Goal: Check status: Check status

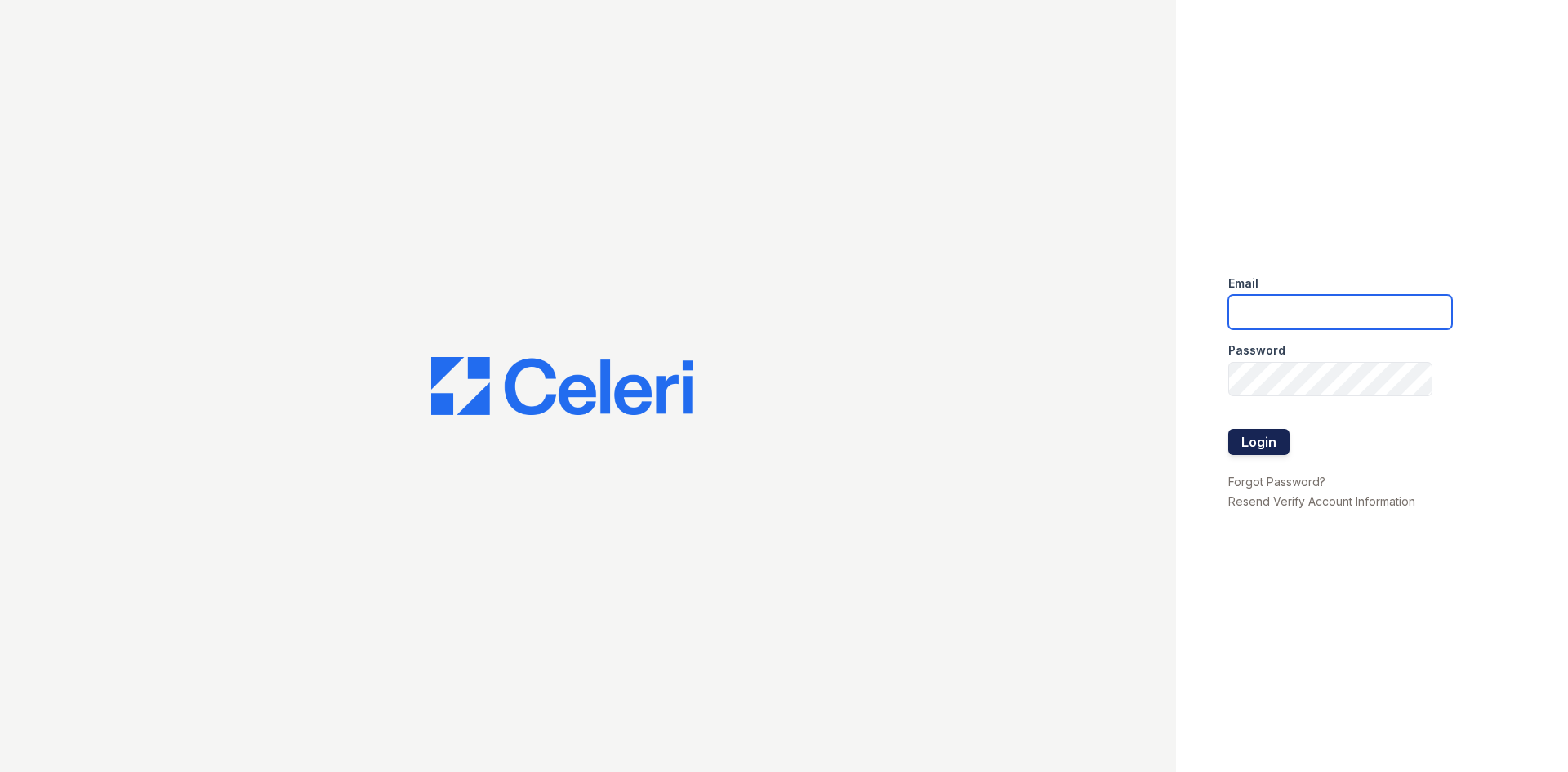
type input "silvercreek.am@cafmanagement.com"
click at [1267, 442] on button "Login" at bounding box center [1258, 442] width 61 height 26
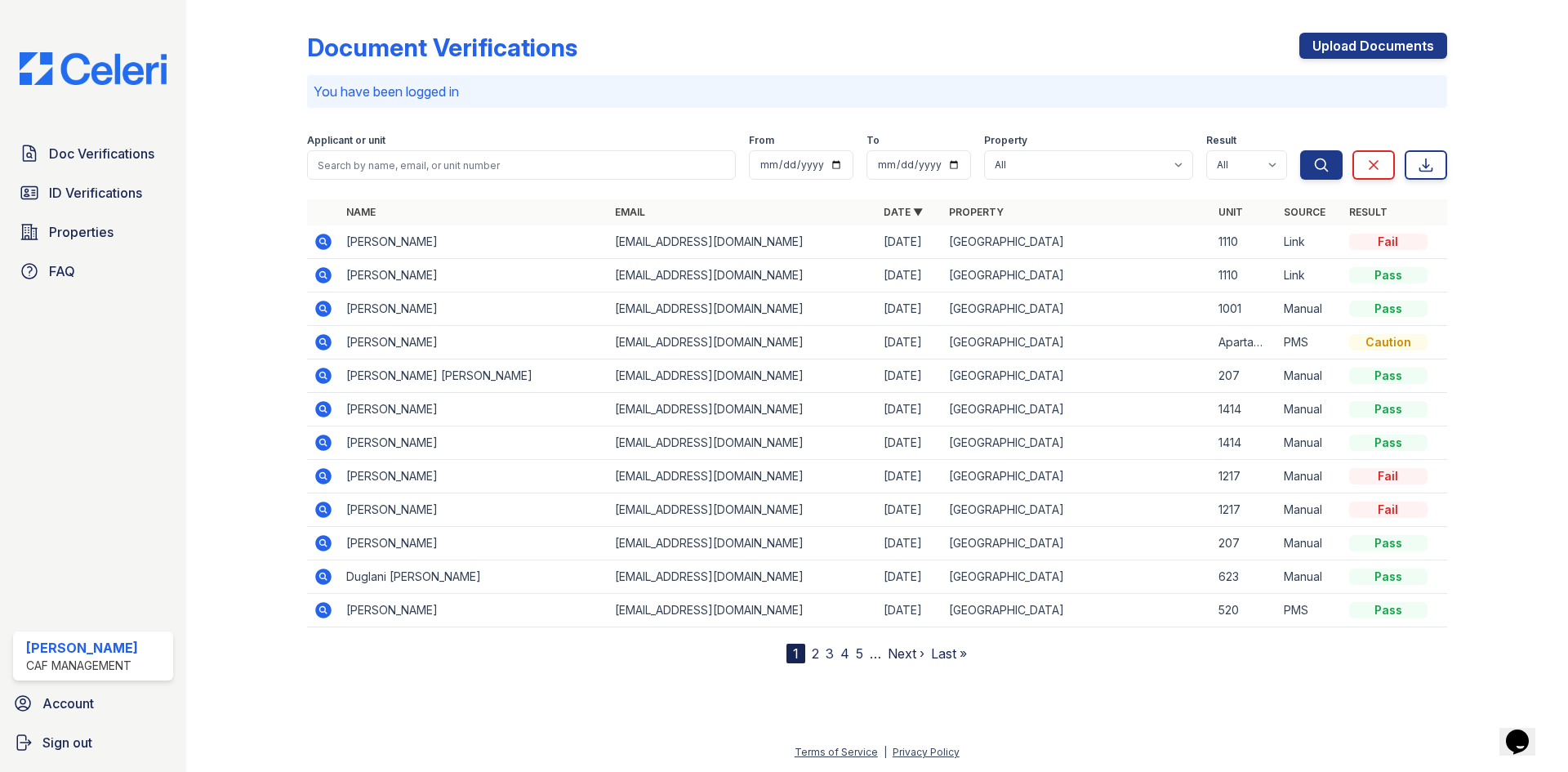
drag, startPoint x: 39, startPoint y: 186, endPoint x: 394, endPoint y: 199, distance: 355.2
click at [40, 186] on link "ID Verifications" at bounding box center [93, 192] width 160 height 33
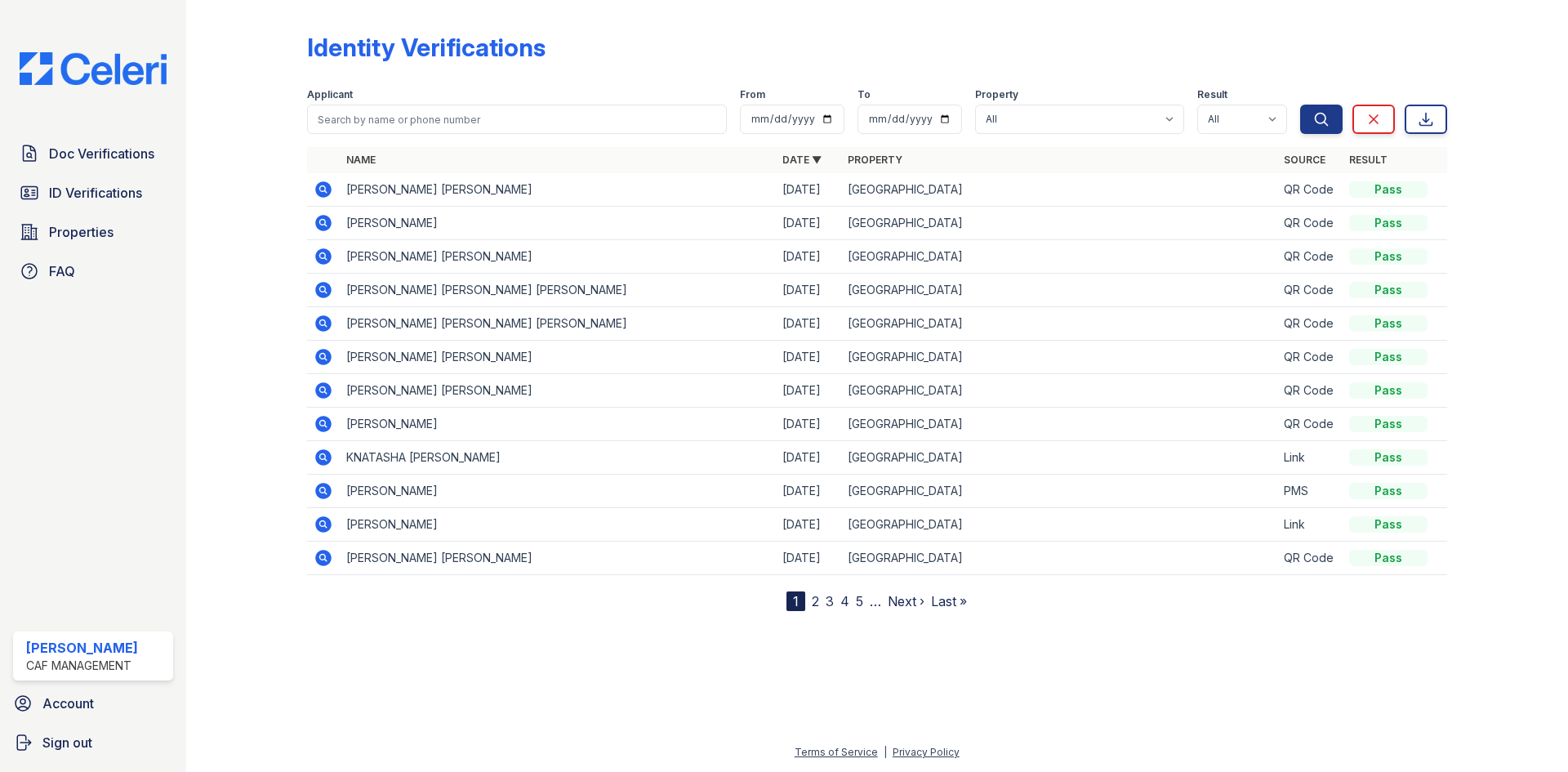
click at [405, 164] on th "Name" at bounding box center [557, 160] width 436 height 26
click at [427, 132] on input "search" at bounding box center [516, 119] width 419 height 29
type input "rutendo"
click at [1300, 105] on button "Search" at bounding box center [1321, 119] width 42 height 29
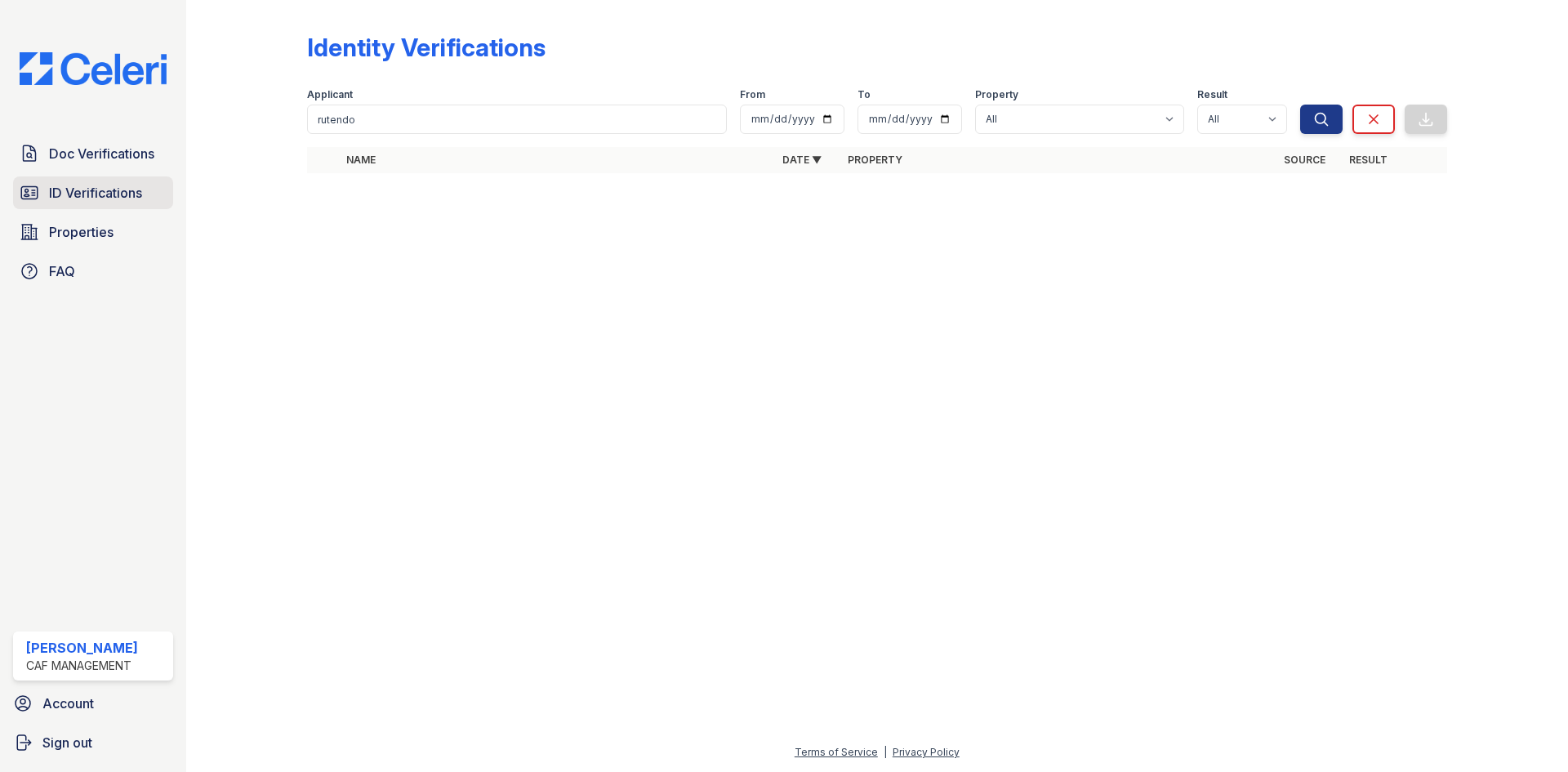
click at [111, 203] on span "ID Verifications" at bounding box center [95, 192] width 93 height 20
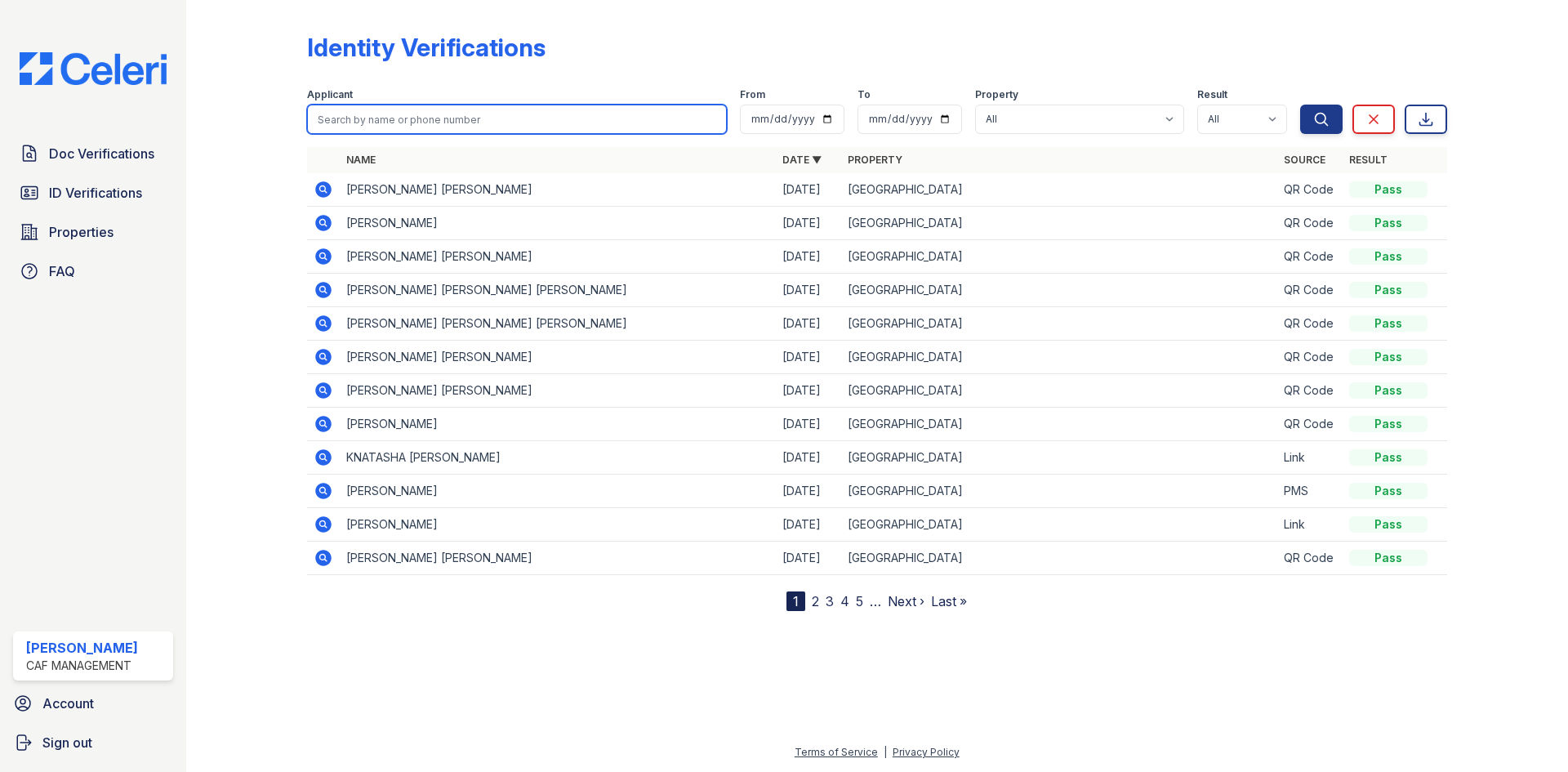
click at [417, 113] on input "search" at bounding box center [516, 119] width 419 height 29
type input "rutendo"
click at [1300, 105] on button "Search" at bounding box center [1321, 119] width 42 height 29
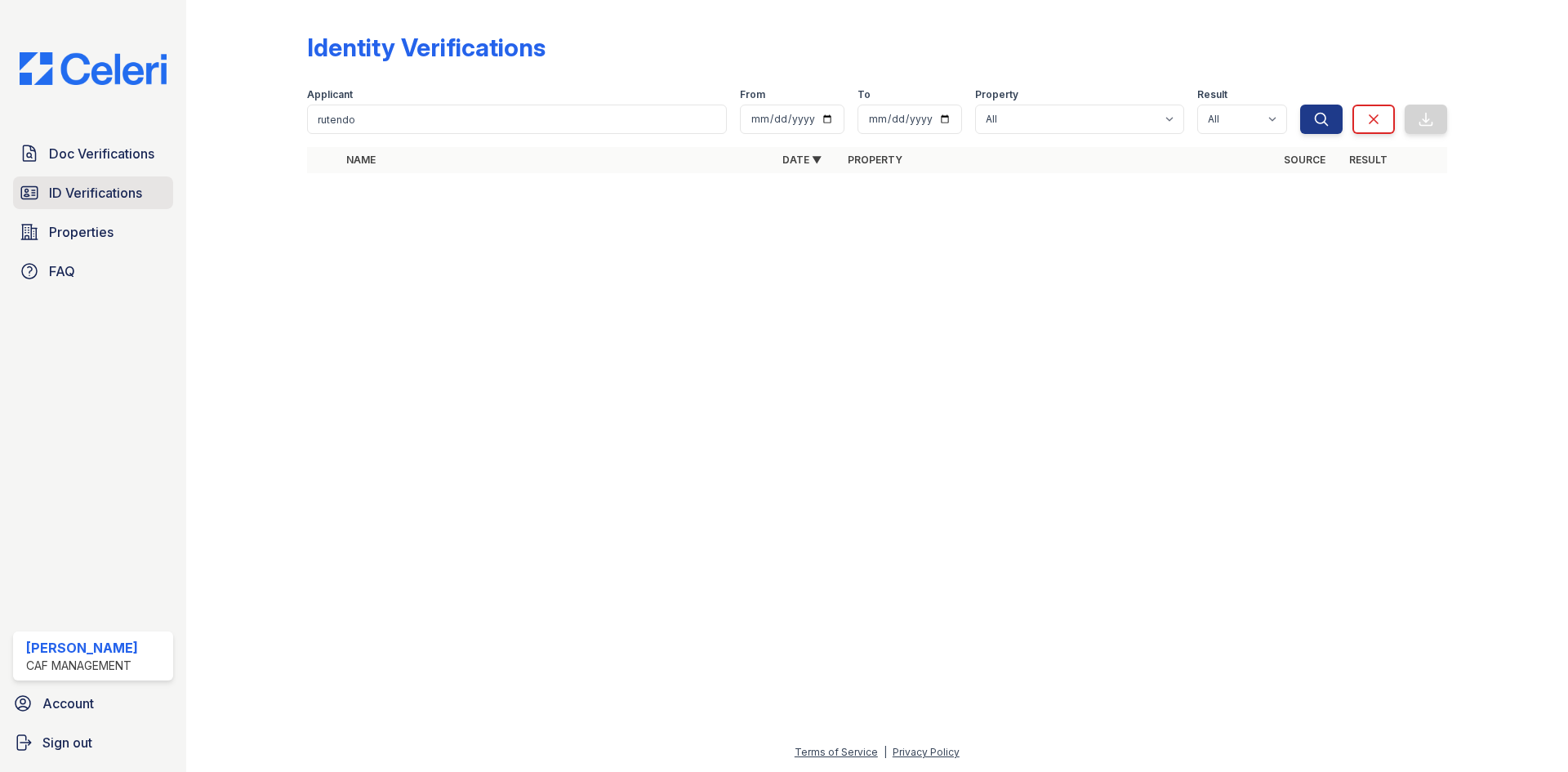
click at [77, 182] on link "ID Verifications" at bounding box center [93, 192] width 160 height 33
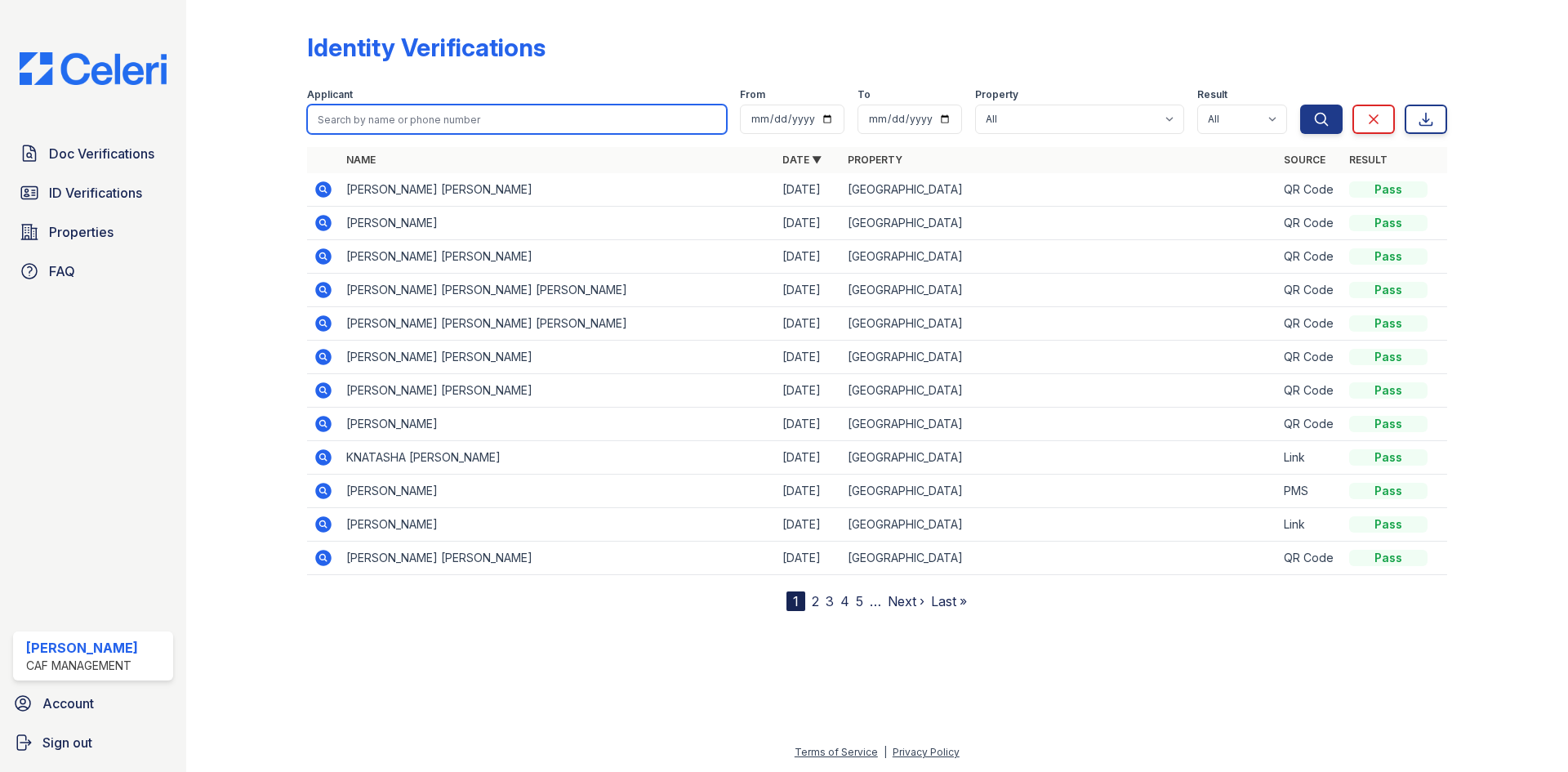
click at [476, 118] on input "search" at bounding box center [516, 119] width 419 height 29
type input "rutendo"
click at [1300, 105] on button "Search" at bounding box center [1321, 119] width 42 height 29
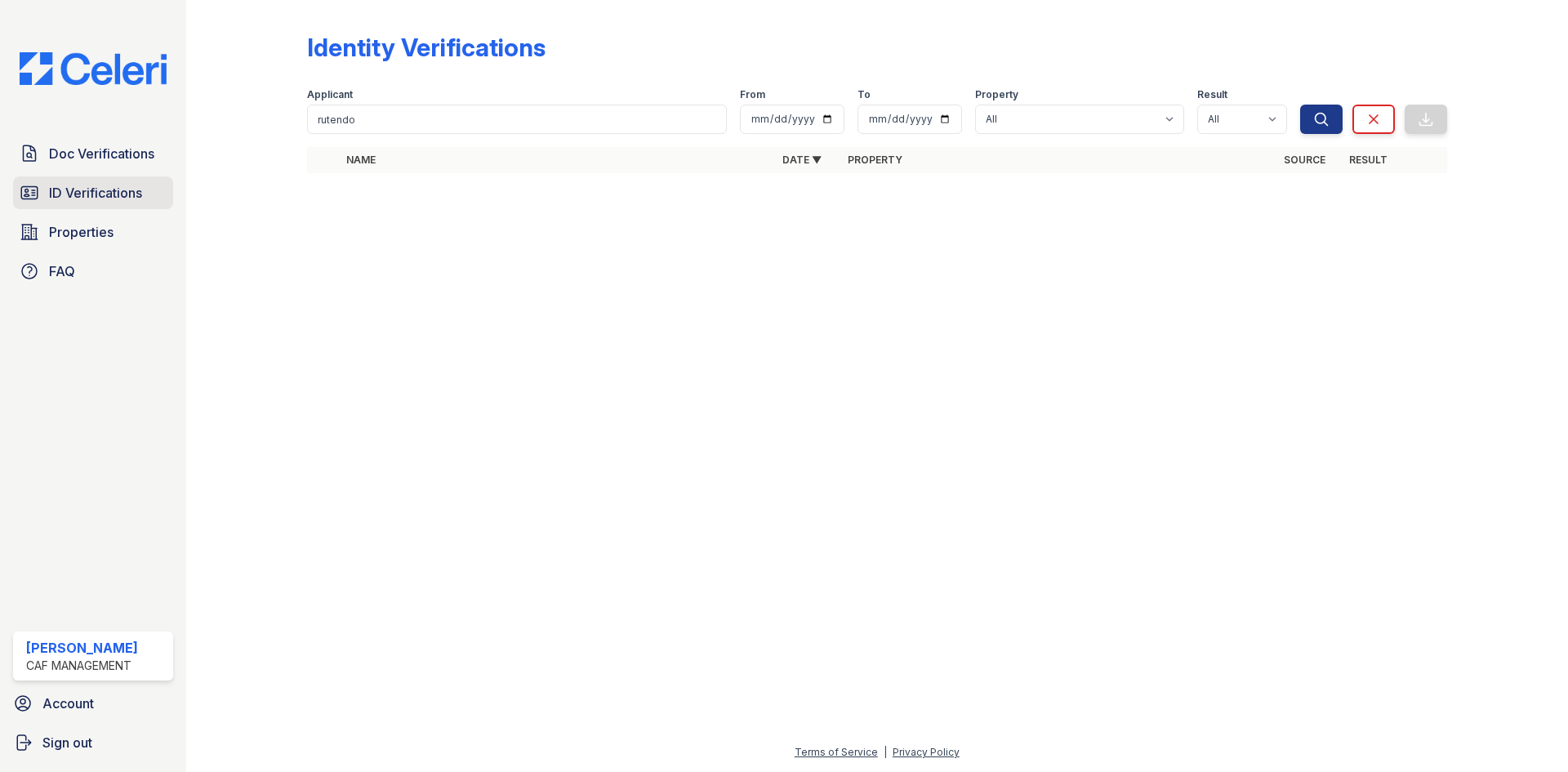
click at [101, 198] on span "ID Verifications" at bounding box center [95, 192] width 93 height 20
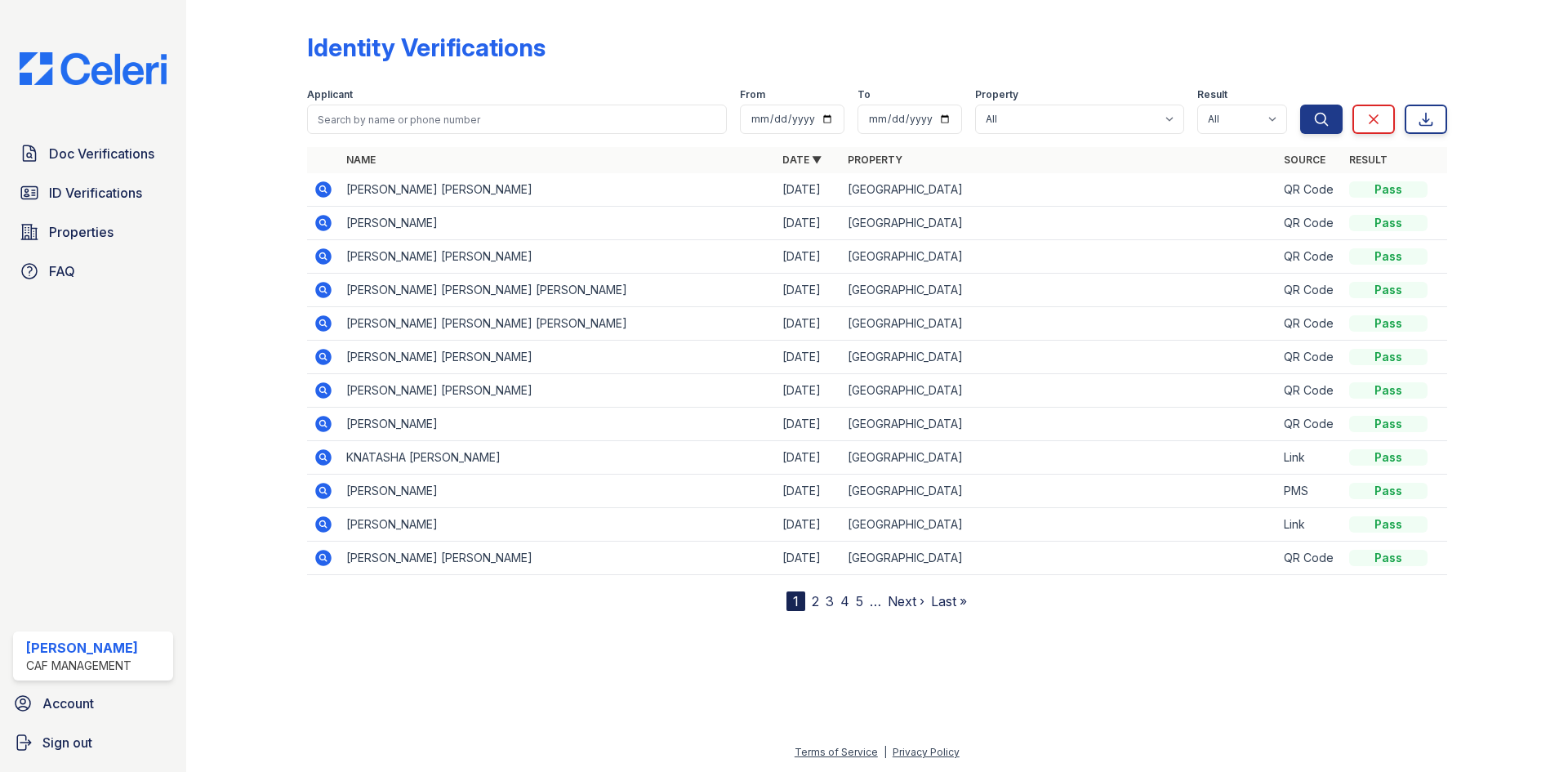
click at [70, 137] on div "Doc Verifications ID Verifications Properties FAQ [PERSON_NAME] CAF Management …" at bounding box center [93, 386] width 187 height 772
click at [67, 162] on span "Doc Verifications" at bounding box center [102, 154] width 106 height 20
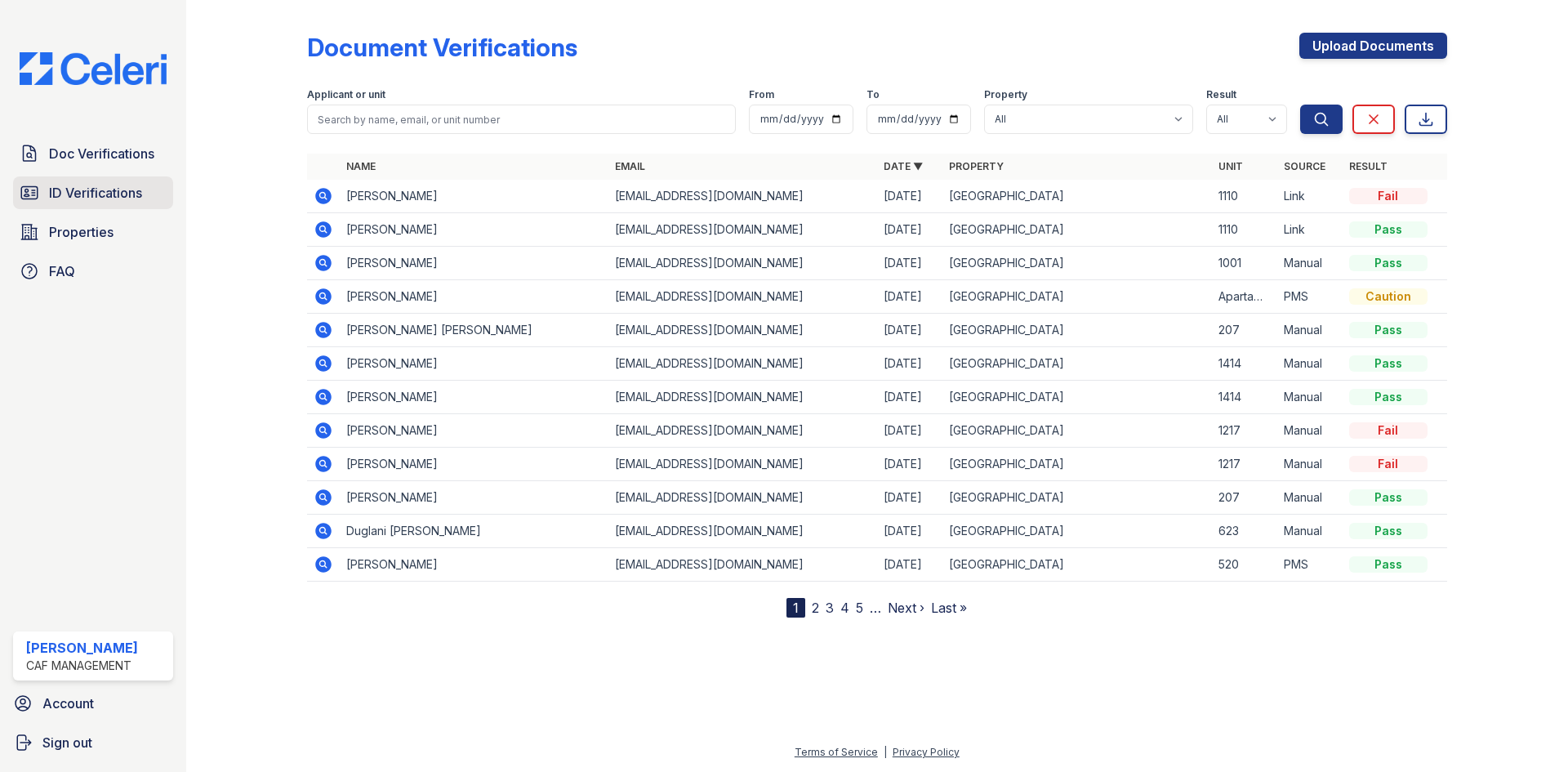
click at [89, 190] on span "ID Verifications" at bounding box center [95, 192] width 93 height 20
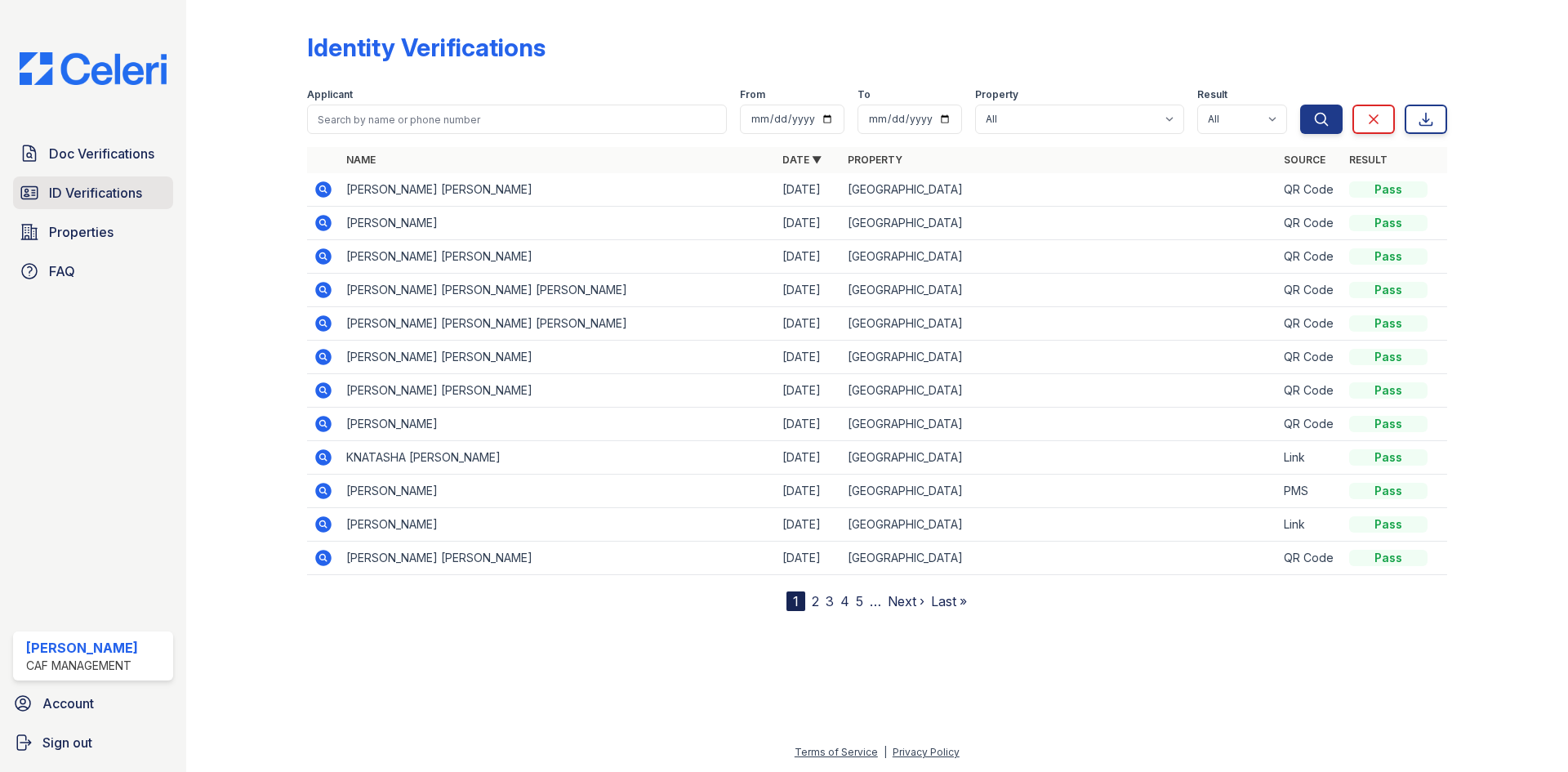
click at [112, 208] on link "ID Verifications" at bounding box center [93, 192] width 160 height 33
click at [98, 235] on span "Properties" at bounding box center [81, 232] width 64 height 20
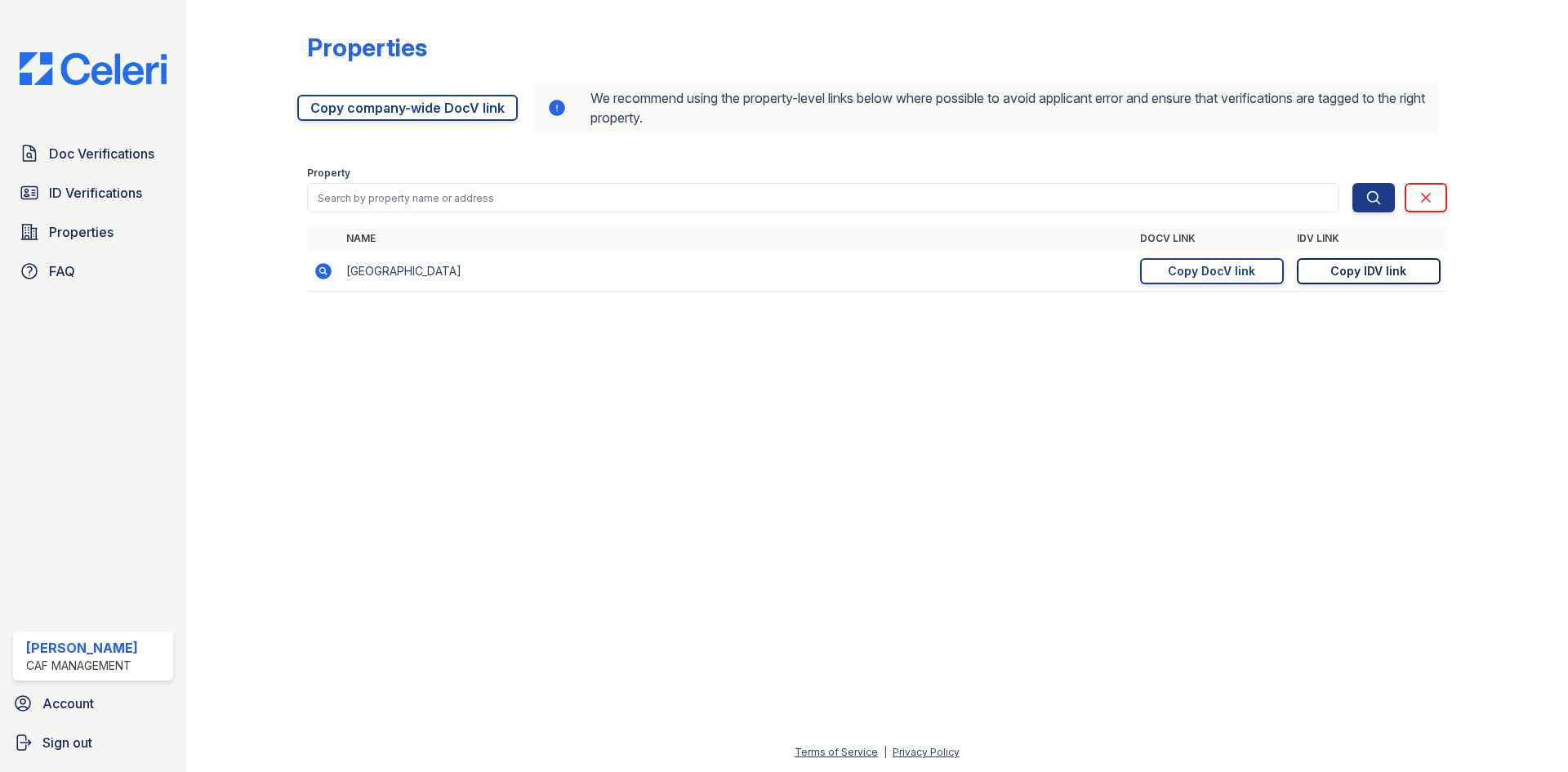
click at [1373, 272] on div "Copy IDV link" at bounding box center [1368, 271] width 76 height 16
click at [70, 187] on span "ID Verifications" at bounding box center [95, 192] width 93 height 20
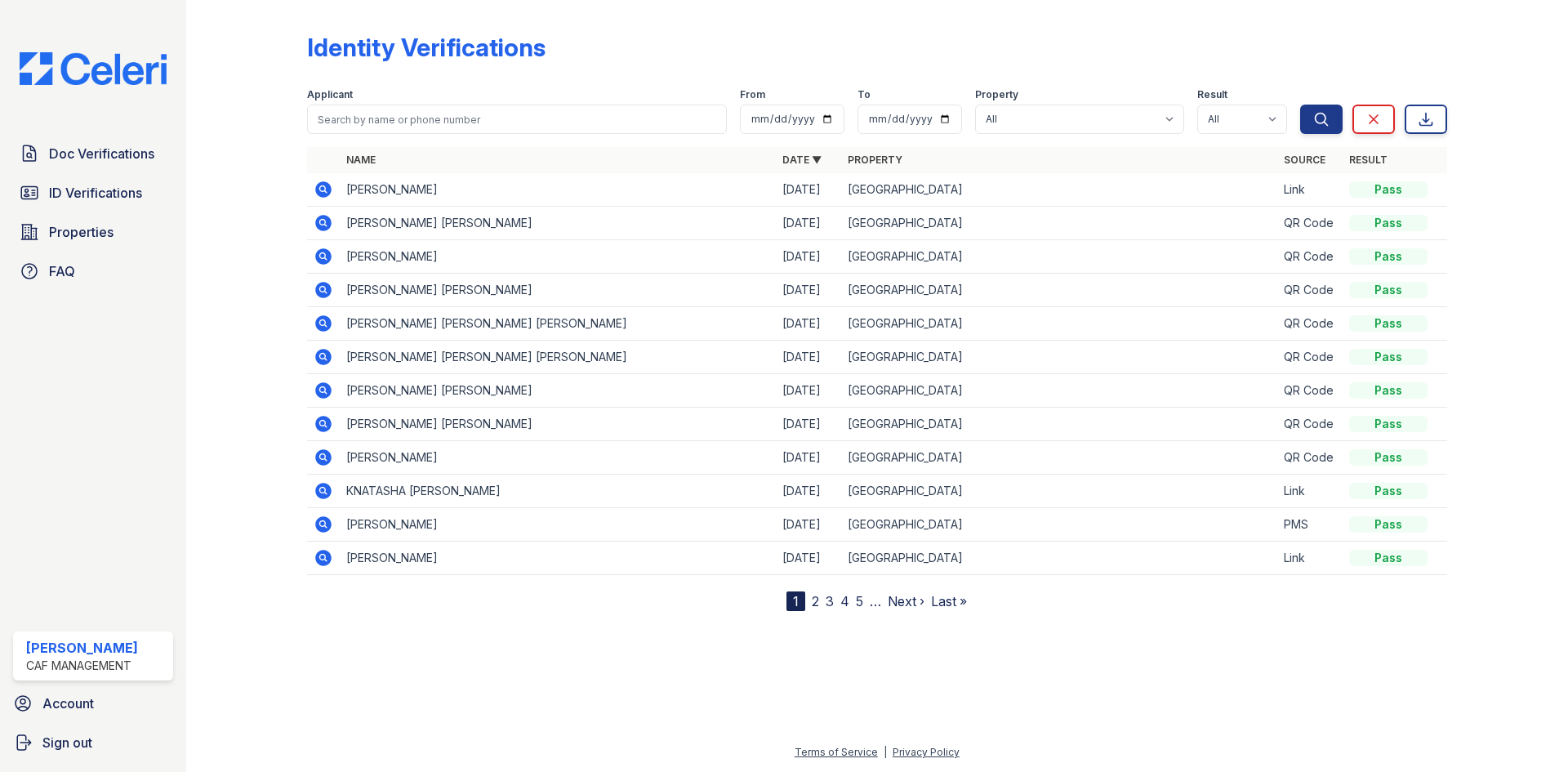
click at [321, 191] on icon at bounding box center [323, 189] width 20 height 20
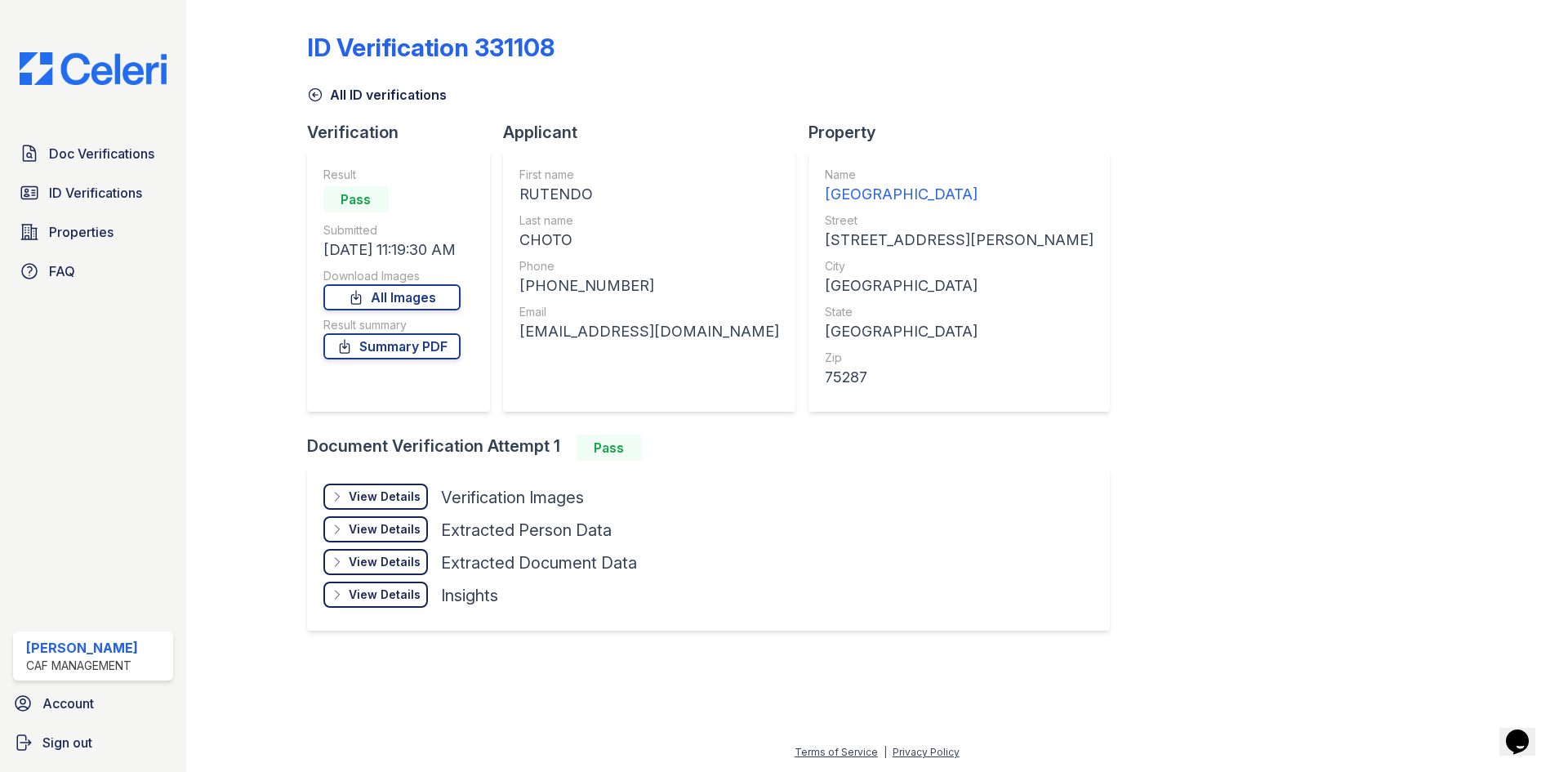
click at [393, 489] on div "View Details" at bounding box center [384, 496] width 72 height 16
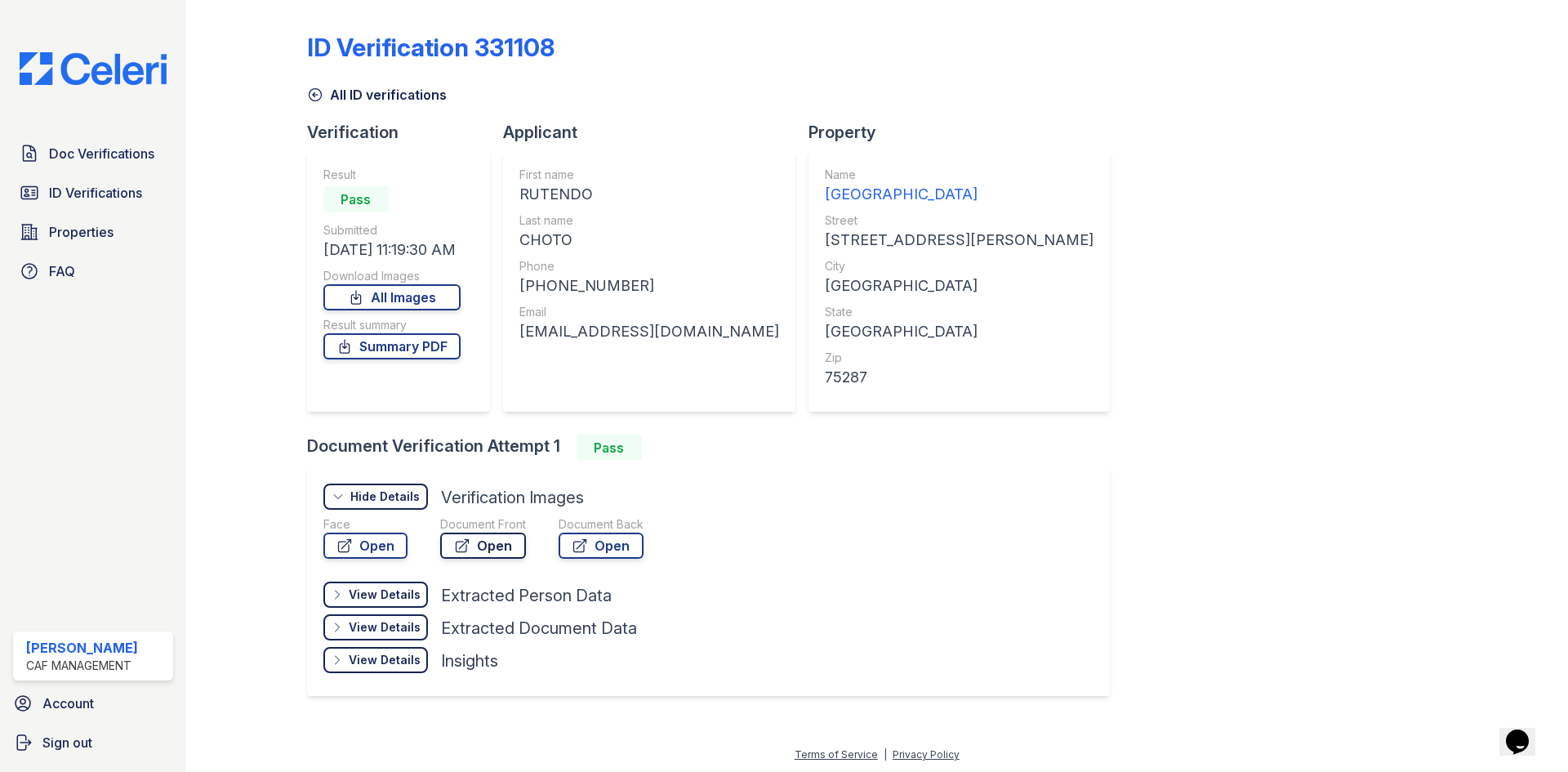
click at [476, 548] on link "Open" at bounding box center [482, 546] width 86 height 26
